Goal: Transaction & Acquisition: Purchase product/service

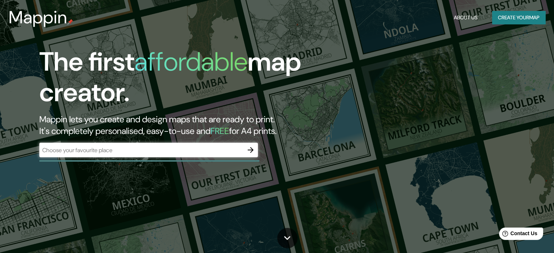
click at [225, 144] on div "​" at bounding box center [148, 150] width 219 height 15
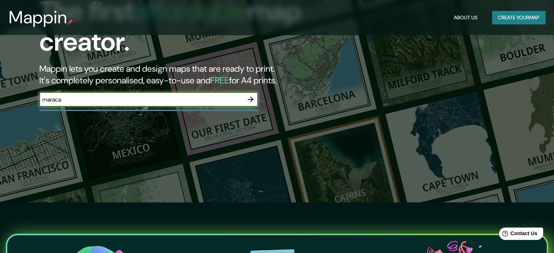
scroll to position [50, 0]
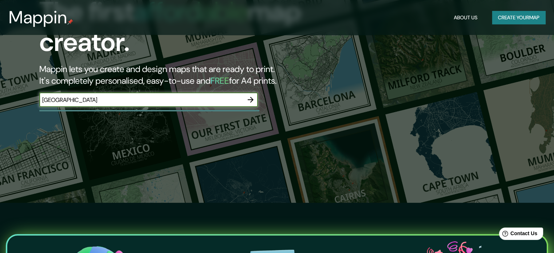
type input "[GEOGRAPHIC_DATA]"
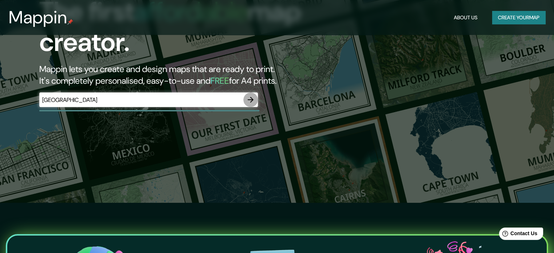
click at [250, 98] on icon "button" at bounding box center [250, 100] width 9 height 9
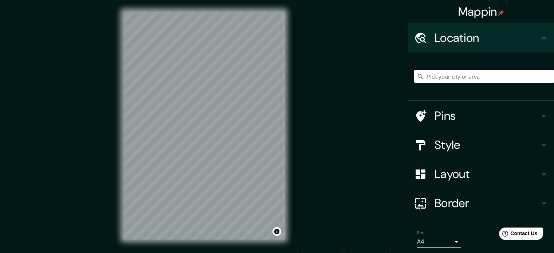
click at [421, 76] on input "Pick your city or area" at bounding box center [484, 76] width 140 height 13
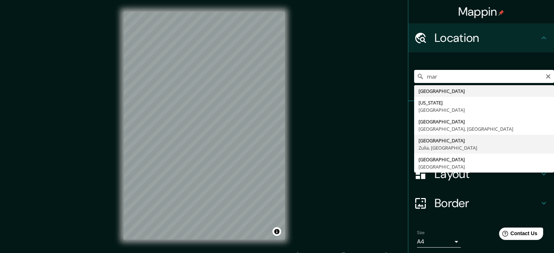
type input "Maracaibo, Zulia, Venezuela"
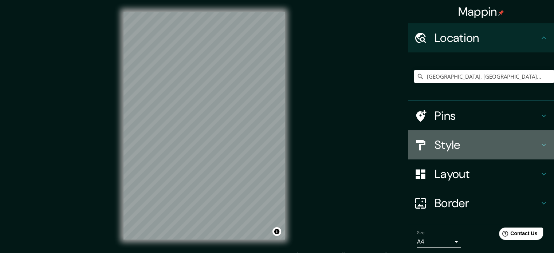
click at [474, 138] on h4 "Style" at bounding box center [487, 145] width 105 height 15
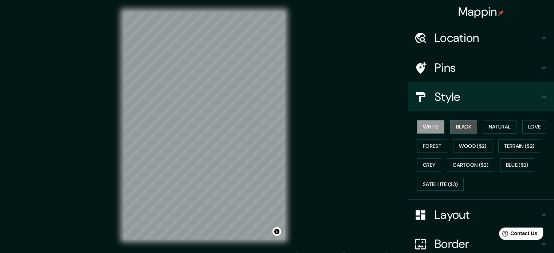
click at [467, 126] on button "Black" at bounding box center [464, 126] width 27 height 13
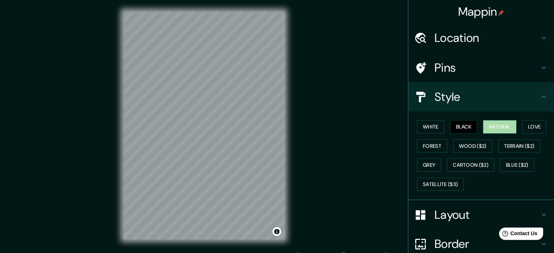
click at [490, 130] on button "Natural" at bounding box center [500, 126] width 34 height 13
click at [427, 128] on button "White" at bounding box center [430, 126] width 27 height 13
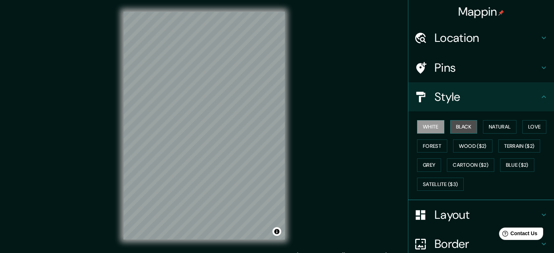
click at [451, 123] on button "Black" at bounding box center [464, 126] width 27 height 13
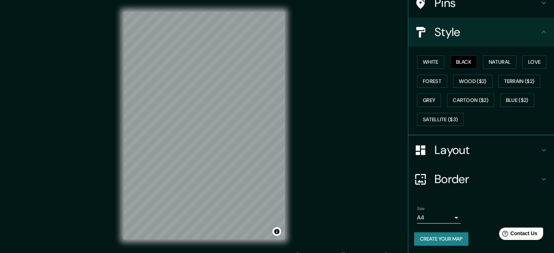
scroll to position [65, 0]
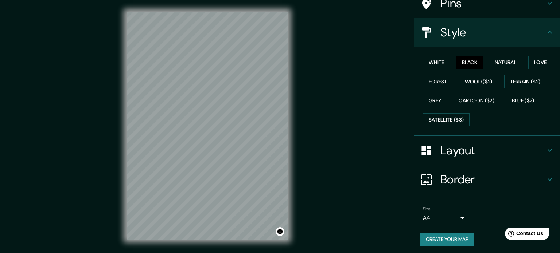
click at [452, 213] on body "Mappin Location Maracaibo, Zulia, Venezuela Pins Style White Black Natural Love…" at bounding box center [280, 126] width 560 height 253
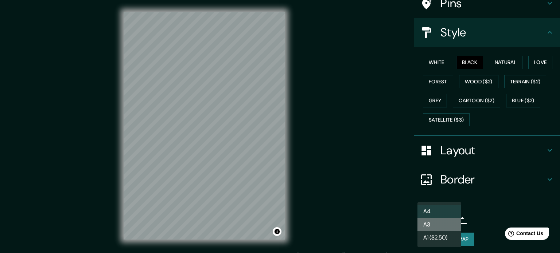
click at [448, 226] on li "A3" at bounding box center [439, 224] width 44 height 13
type input "a4"
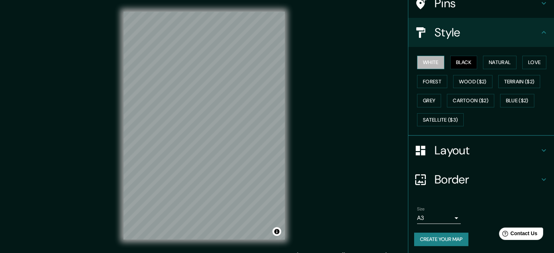
click at [436, 59] on button "White" at bounding box center [430, 62] width 27 height 13
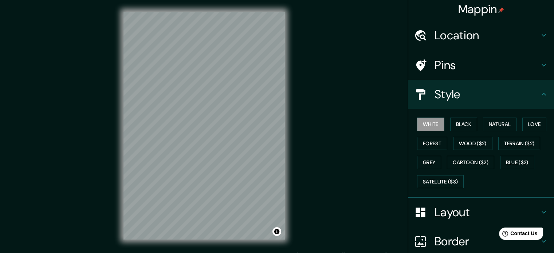
scroll to position [0, 0]
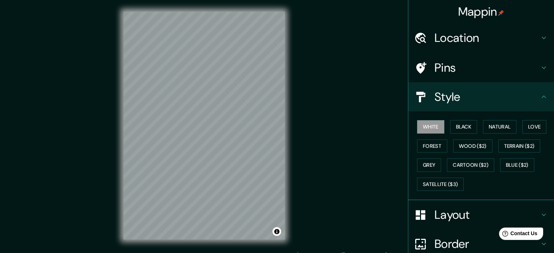
click at [429, 157] on div "White Black Natural Love Forest Wood ($2) Terrain ($2) Grey Cartoon ($2) Blue (…" at bounding box center [484, 155] width 140 height 77
click at [429, 168] on button "Grey" at bounding box center [429, 165] width 24 height 13
click at [422, 148] on button "Forest" at bounding box center [432, 146] width 30 height 13
click at [420, 128] on button "White" at bounding box center [430, 126] width 27 height 13
click at [465, 124] on button "Black" at bounding box center [464, 126] width 27 height 13
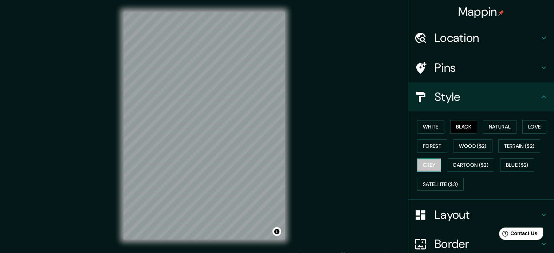
click at [417, 165] on button "Grey" at bounding box center [429, 165] width 24 height 13
click at [426, 161] on button "Grey" at bounding box center [429, 165] width 24 height 13
click at [526, 125] on button "Love" at bounding box center [535, 126] width 24 height 13
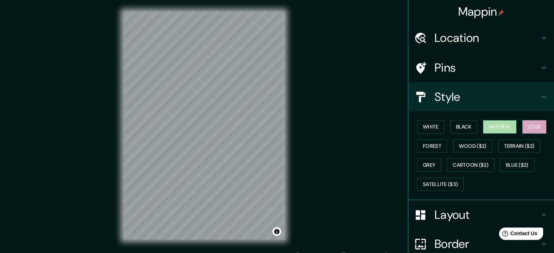
click at [491, 128] on button "Natural" at bounding box center [500, 126] width 34 height 13
click at [531, 128] on button "Love" at bounding box center [535, 126] width 24 height 13
click at [437, 124] on button "White" at bounding box center [430, 126] width 27 height 13
click at [525, 125] on button "Love" at bounding box center [535, 126] width 24 height 13
click at [457, 121] on button "Black" at bounding box center [464, 126] width 27 height 13
